Goal: Information Seeking & Learning: Learn about a topic

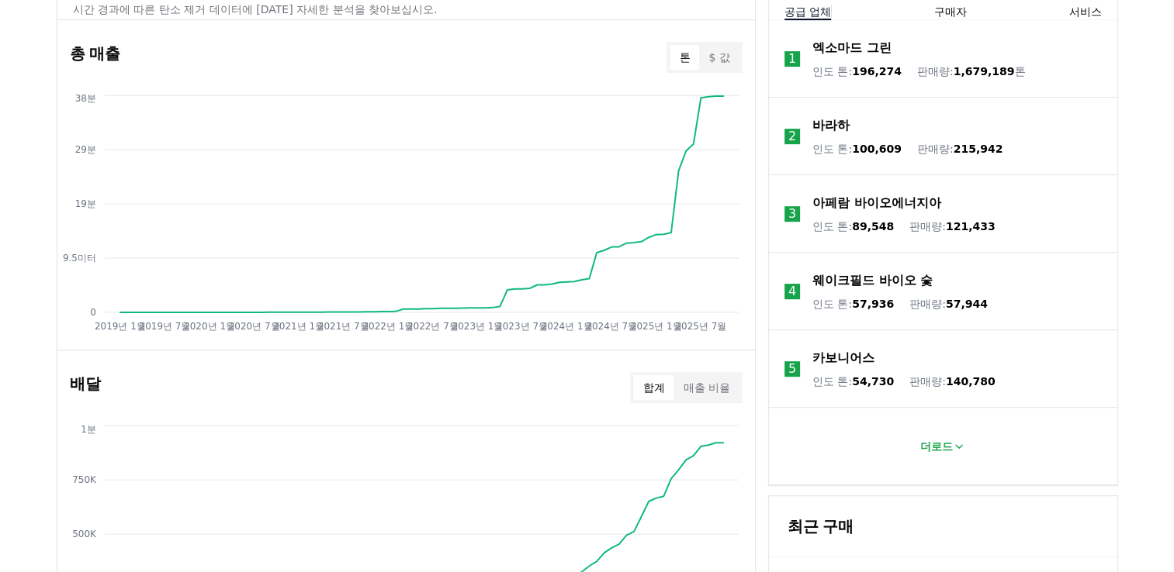
scroll to position [698, 0]
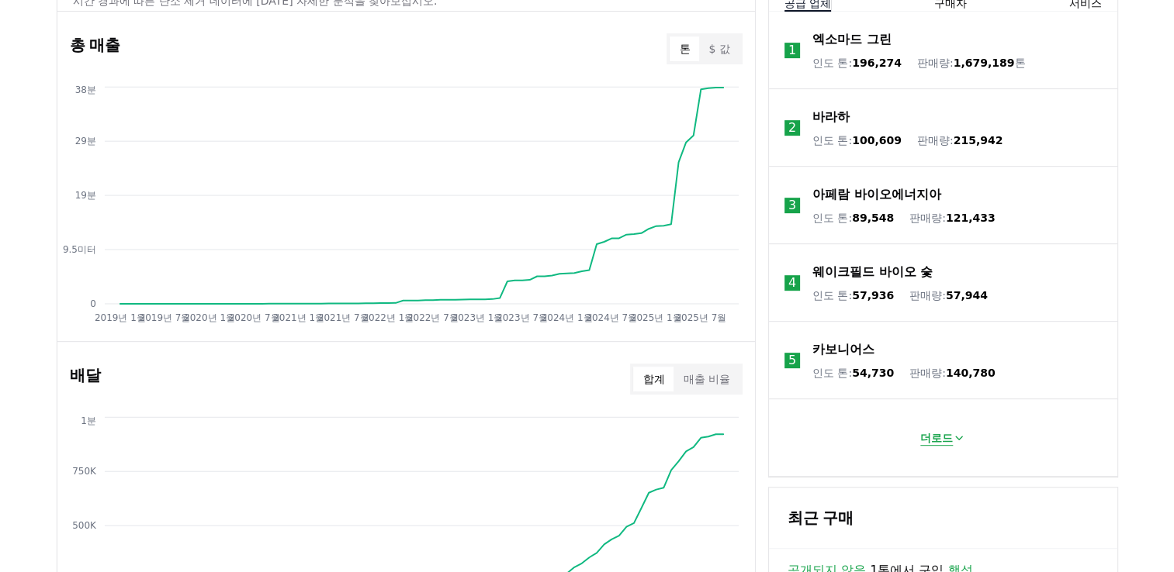
click at [963, 437] on icon at bounding box center [958, 438] width 12 height 12
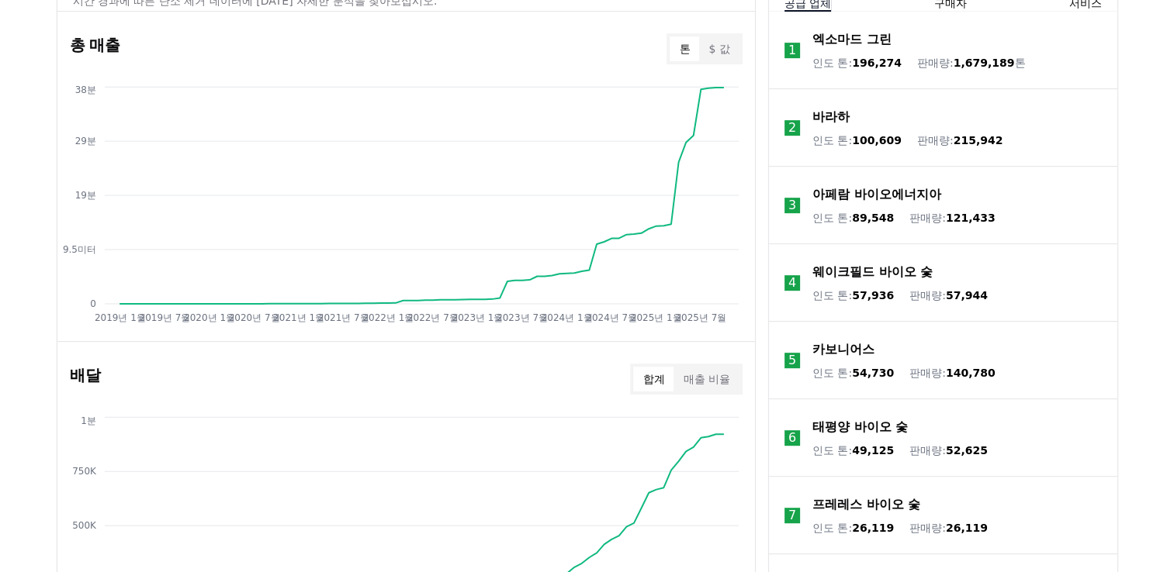
scroll to position [620, 0]
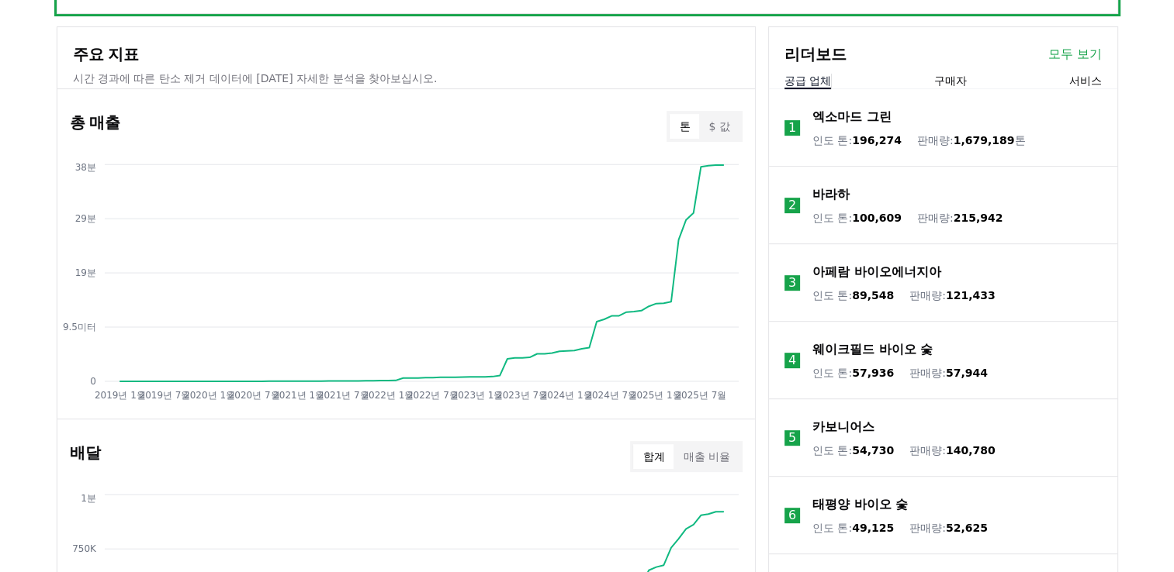
click at [950, 74] on button "구매자" at bounding box center [949, 81] width 33 height 16
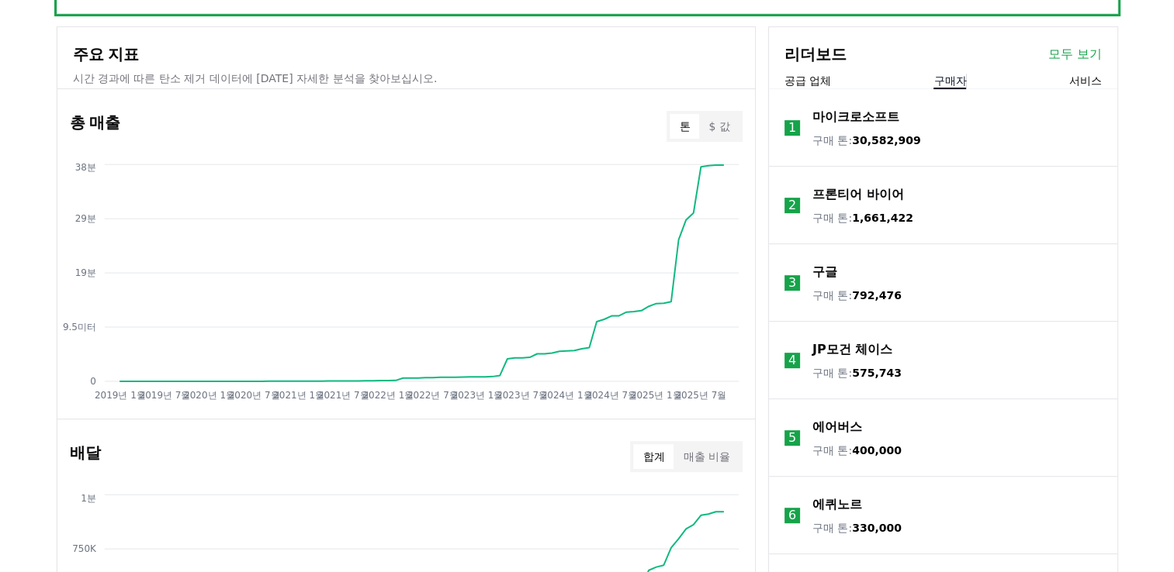
click at [1092, 80] on button "서비스" at bounding box center [1084, 81] width 33 height 16
click at [1084, 54] on link "모두 보기" at bounding box center [1074, 54] width 54 height 19
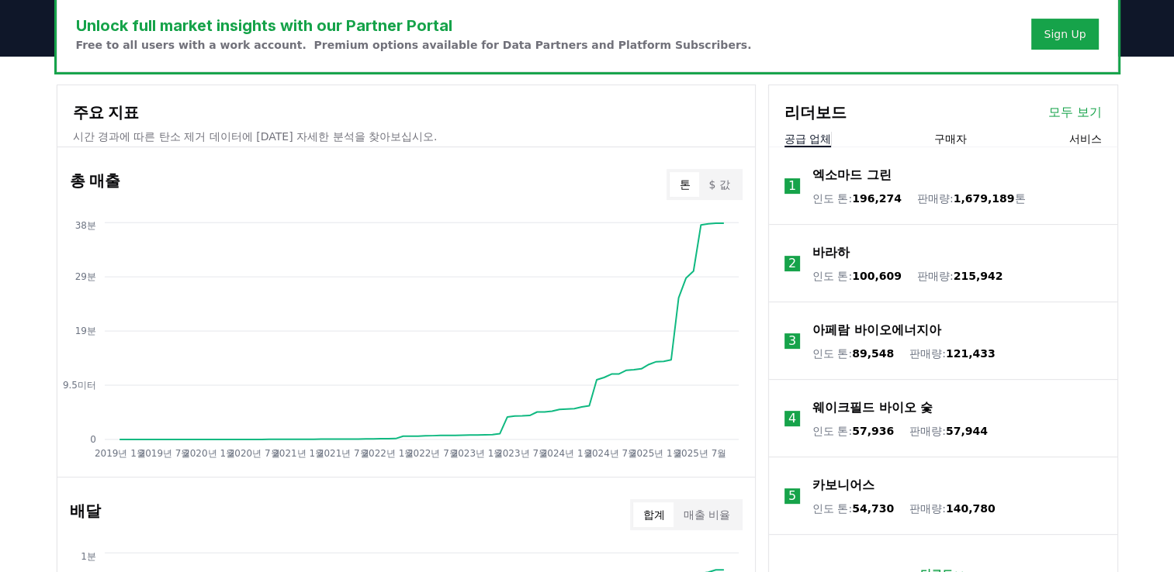
scroll to position [388, 0]
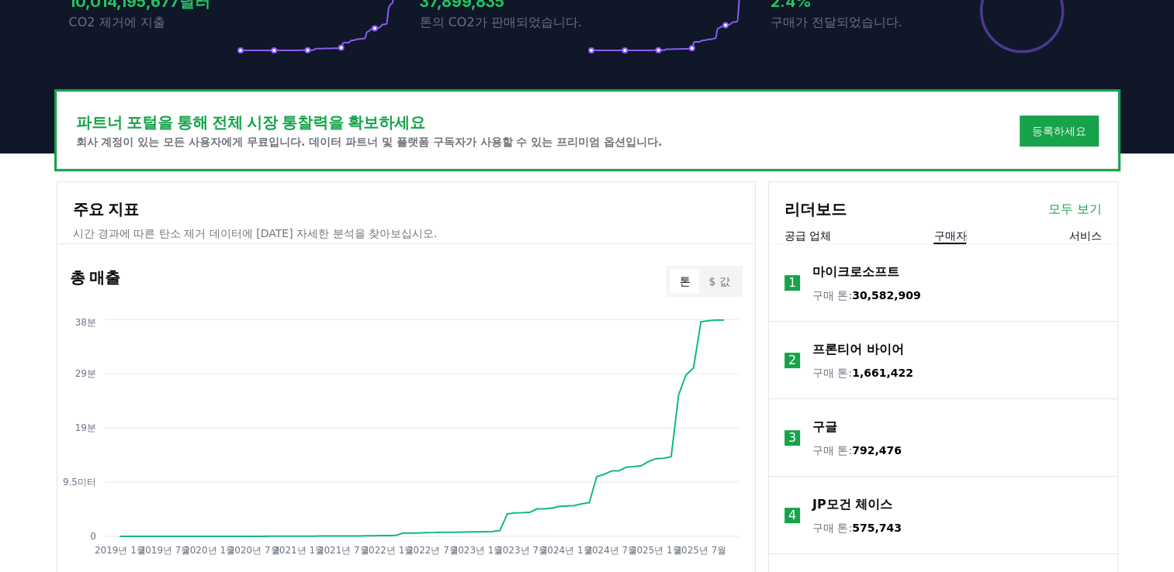
click at [949, 235] on button "구매자" at bounding box center [949, 236] width 33 height 16
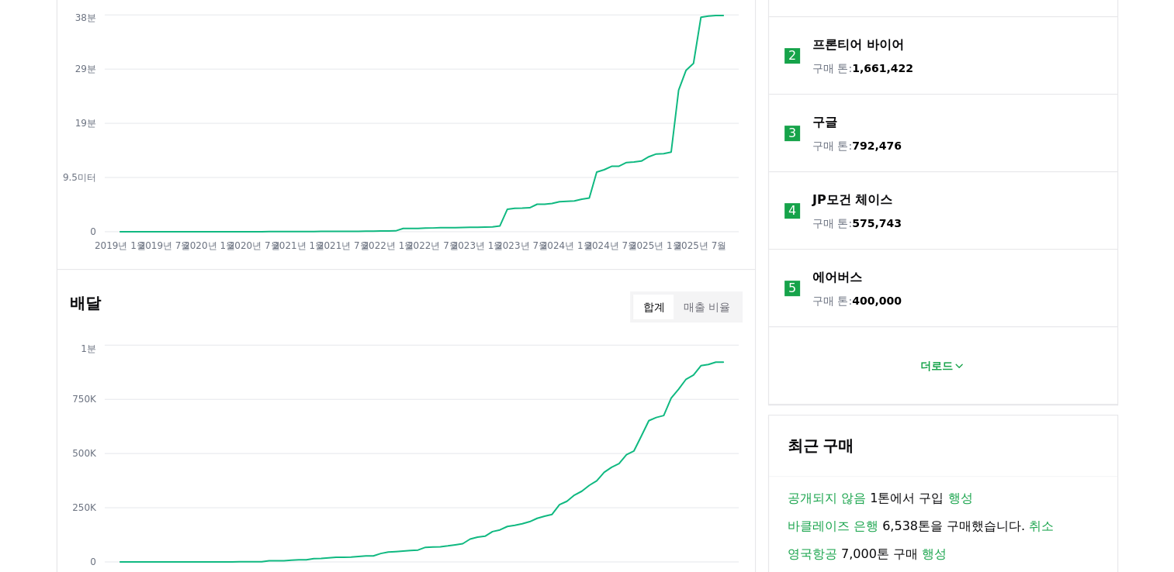
scroll to position [698, 0]
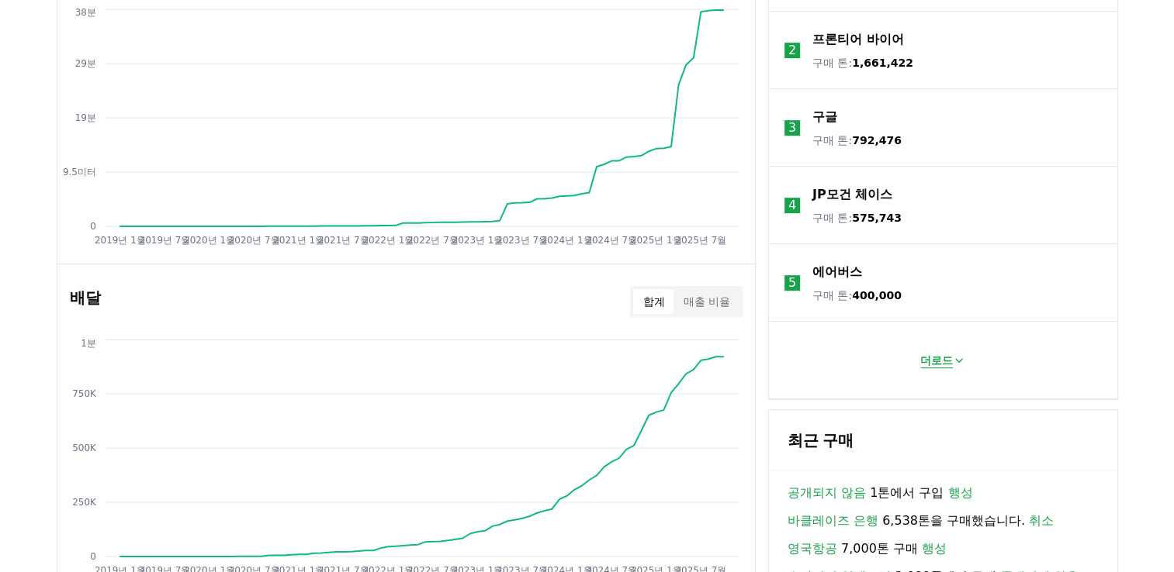
click at [952, 358] on icon at bounding box center [958, 360] width 12 height 12
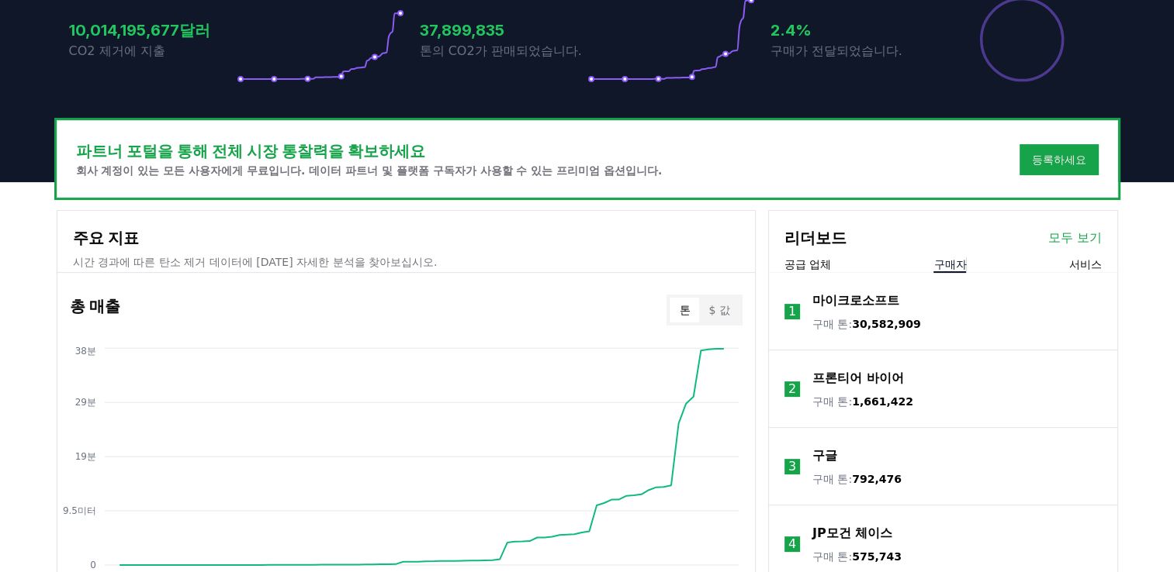
scroll to position [310, 0]
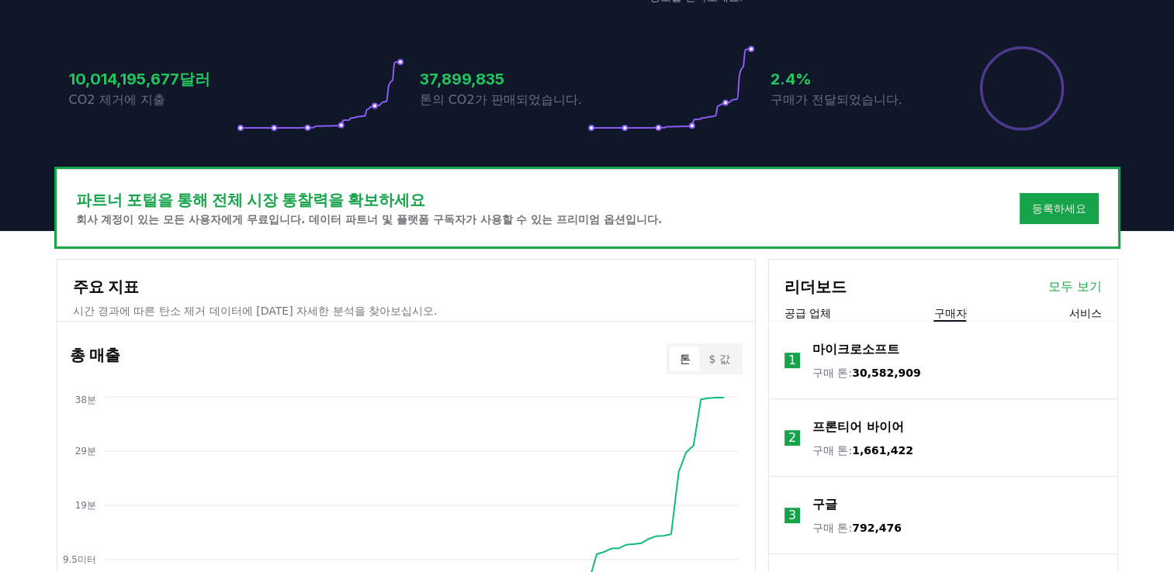
click at [1087, 310] on button "서비스" at bounding box center [1084, 314] width 33 height 16
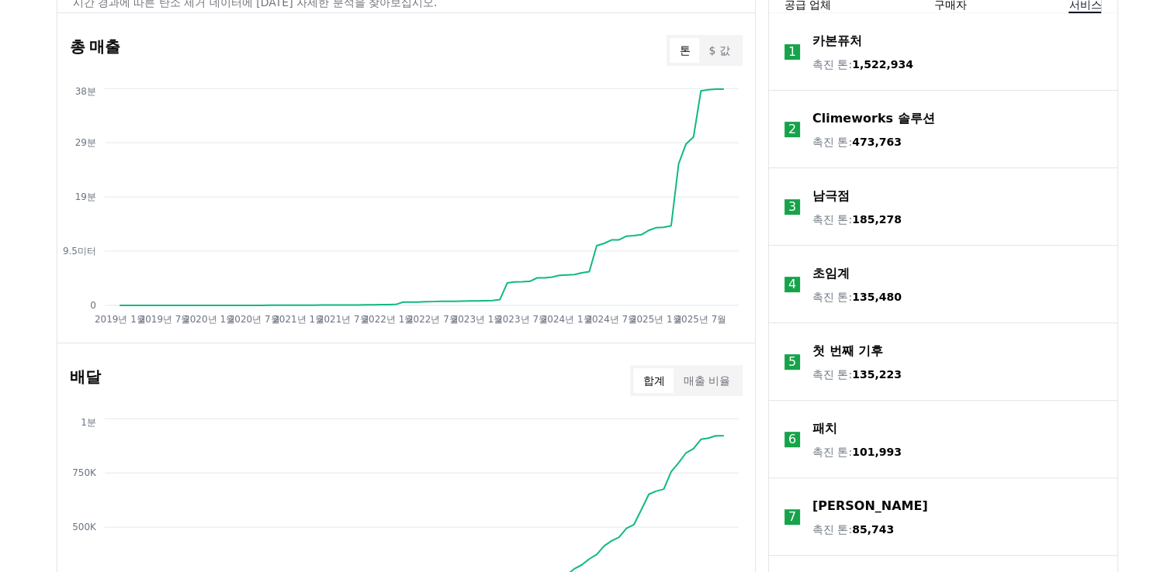
scroll to position [543, 0]
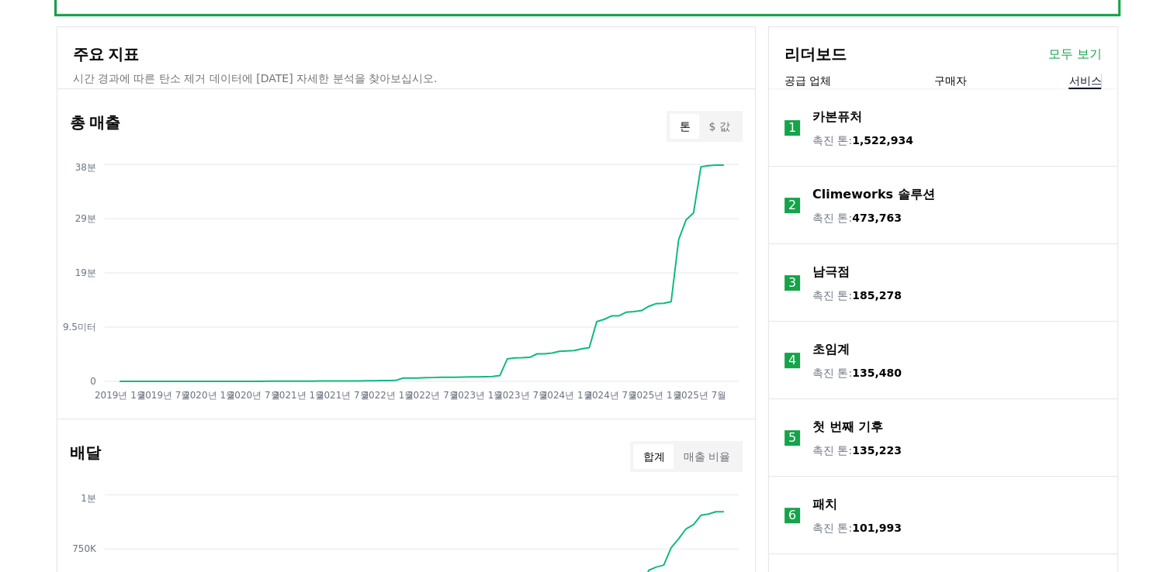
click at [831, 119] on p "카본퓨처" at bounding box center [837, 117] width 50 height 19
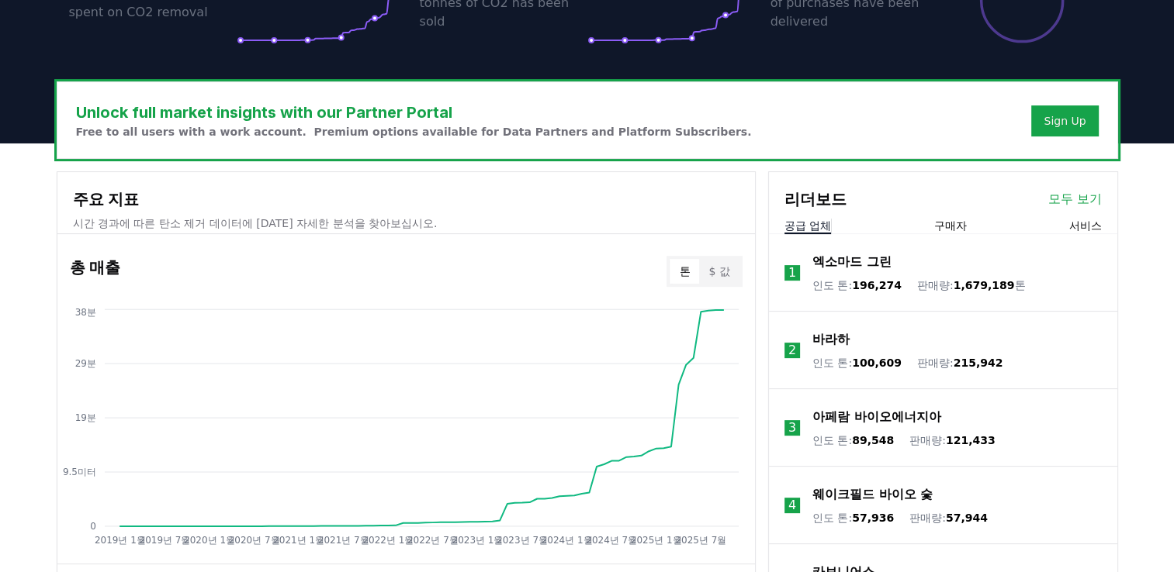
scroll to position [233, 0]
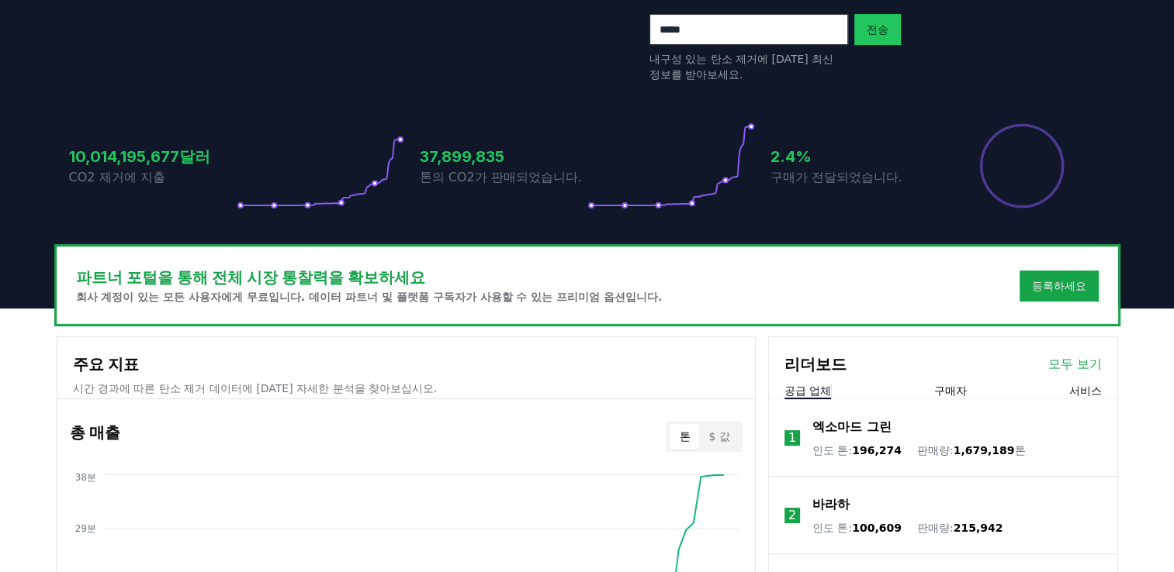
drag, startPoint x: 876, startPoint y: 234, endPoint x: 490, endPoint y: 64, distance: 421.2
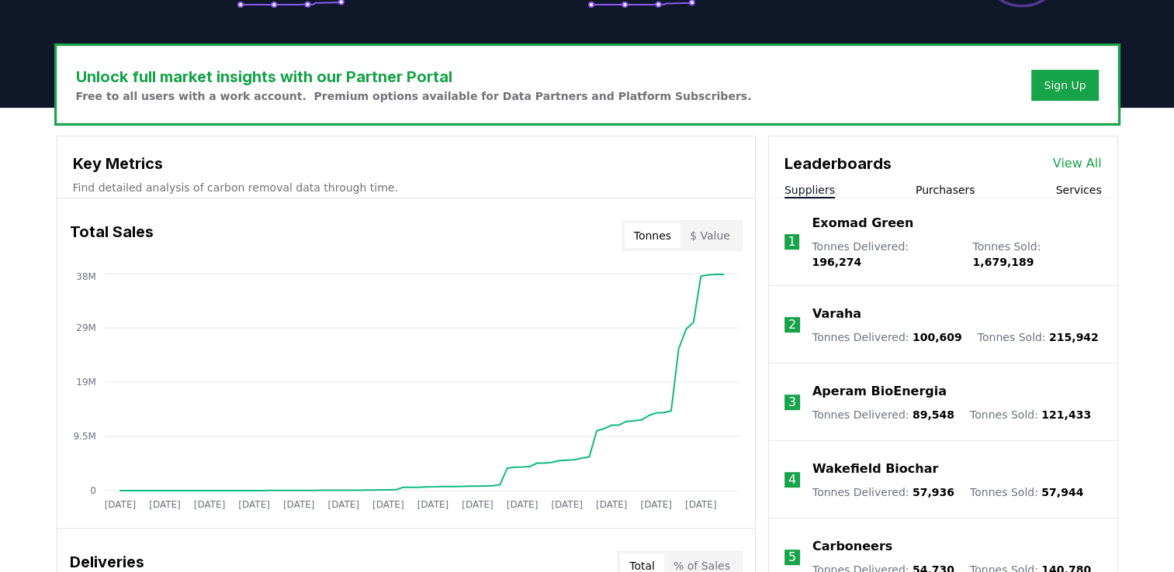
scroll to position [310, 0]
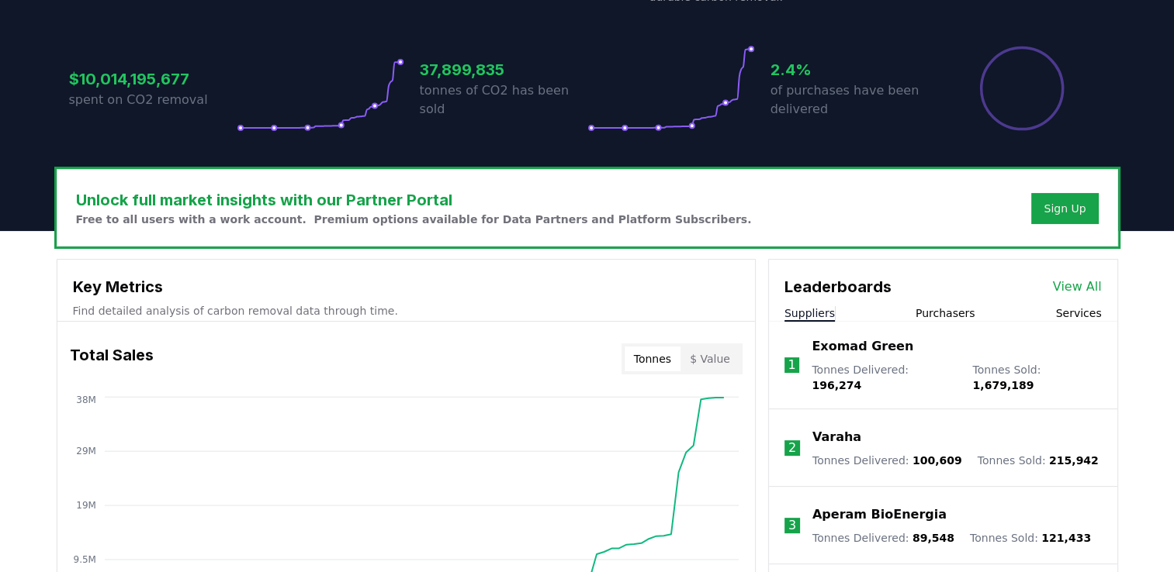
click at [946, 306] on button "Purchasers" at bounding box center [945, 314] width 60 height 16
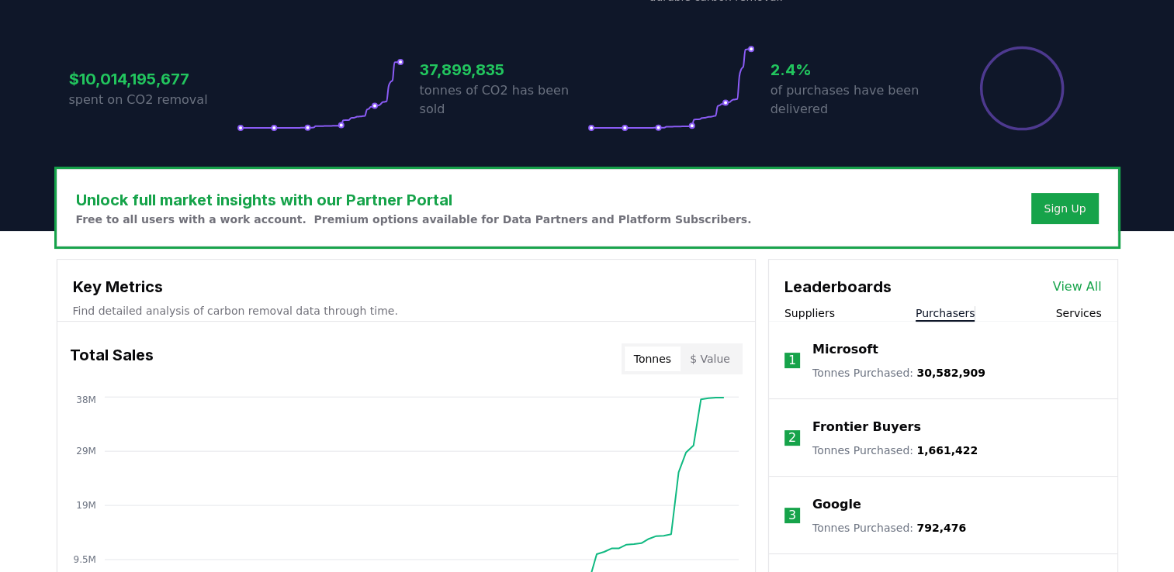
click at [1080, 311] on button "Services" at bounding box center [1078, 314] width 46 height 16
